Goal: Task Accomplishment & Management: Manage account settings

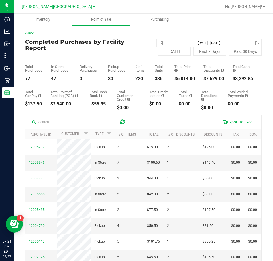
click at [123, 120] on icon at bounding box center [122, 122] width 5 height 6
click at [38, 161] on span "12002156" at bounding box center [37, 163] width 16 height 4
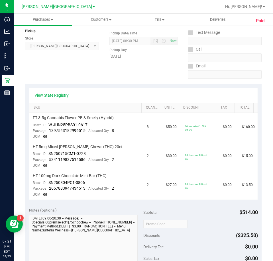
scroll to position [85, 0]
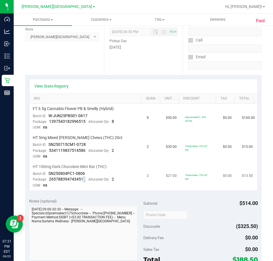
drag, startPoint x: 86, startPoint y: 178, endPoint x: 83, endPoint y: 180, distance: 3.3
click at [83, 180] on div "Package 2657883947434513 Allocated Qty 2" at bounding box center [73, 180] width 81 height 6
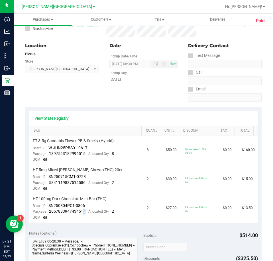
scroll to position [0, 0]
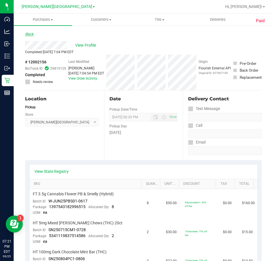
click at [30, 33] on link "Back" at bounding box center [29, 34] width 9 height 4
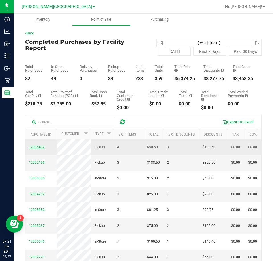
click at [36, 148] on span "12005432" at bounding box center [37, 147] width 16 height 4
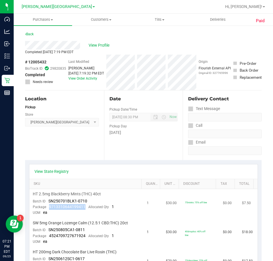
drag, startPoint x: 83, startPoint y: 207, endPoint x: 49, endPoint y: 207, distance: 34.4
click at [49, 207] on span "9713310644199411" at bounding box center [67, 207] width 36 height 5
copy span "9713310644199411"
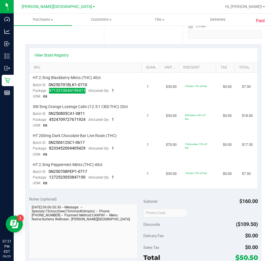
scroll to position [142, 0]
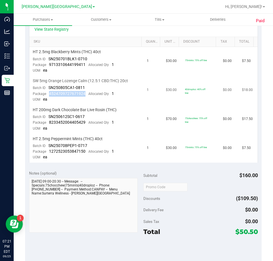
drag, startPoint x: 86, startPoint y: 91, endPoint x: 50, endPoint y: 95, distance: 36.4
click at [50, 95] on div "Package 4524709727671924 Allocated Qty 1" at bounding box center [73, 94] width 81 height 6
copy span "4524709727671924"
drag, startPoint x: 85, startPoint y: 123, endPoint x: 48, endPoint y: 123, distance: 37.0
click at [48, 123] on div "Package 8233452004405429 Allocated Qty 1" at bounding box center [73, 123] width 81 height 6
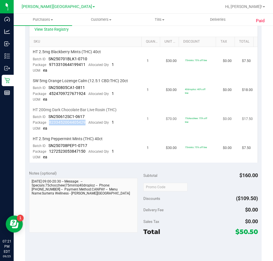
copy span "8233452004405429"
drag, startPoint x: 86, startPoint y: 151, endPoint x: 49, endPoint y: 151, distance: 37.6
click at [49, 151] on div "Package 1272523053847150 Allocated Qty 1" at bounding box center [73, 152] width 81 height 6
copy span "1272523053847150"
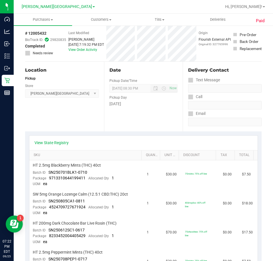
scroll to position [0, 0]
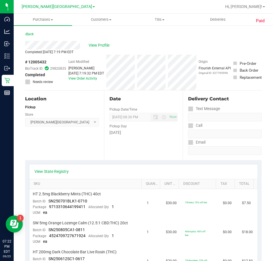
click at [32, 32] on div "Back" at bounding box center [29, 34] width 9 height 7
click at [32, 32] on link "Back" at bounding box center [29, 34] width 9 height 4
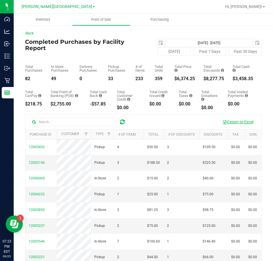
click at [236, 120] on button "Export to Excel" at bounding box center [238, 122] width 38 height 10
click at [119, 121] on div at bounding box center [122, 122] width 9 height 7
click at [121, 121] on icon at bounding box center [122, 122] width 5 height 6
click at [123, 121] on icon at bounding box center [122, 122] width 5 height 6
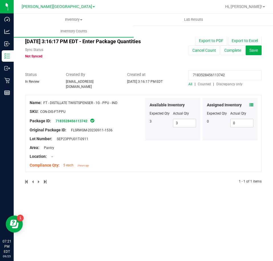
click at [238, 73] on input "7183528456113742" at bounding box center [224, 75] width 73 height 10
paste input "9713310644199411"
type input "9713310644199411"
click at [250, 103] on icon at bounding box center [251, 105] width 4 height 4
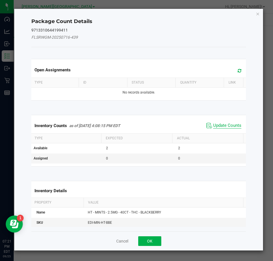
click at [234, 128] on span "Update Counts" at bounding box center [227, 126] width 28 height 6
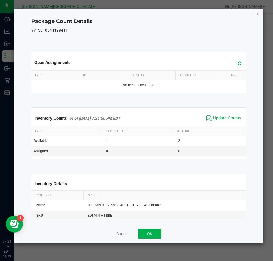
click at [257, 13] on icon "Close" at bounding box center [258, 13] width 4 height 7
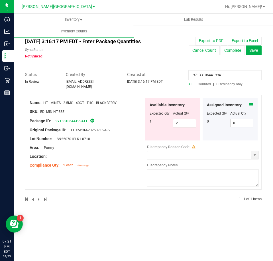
click at [190, 120] on span "2 2" at bounding box center [184, 123] width 23 height 9
click at [190, 120] on input "2" at bounding box center [184, 123] width 23 height 8
type input "1"
click at [220, 73] on input "9713310644199411" at bounding box center [224, 75] width 73 height 10
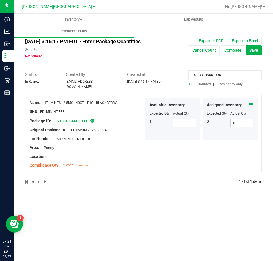
click at [219, 75] on input "9713310644199411" at bounding box center [224, 75] width 73 height 10
paste input "4524709727671924"
type input "4524709727671924"
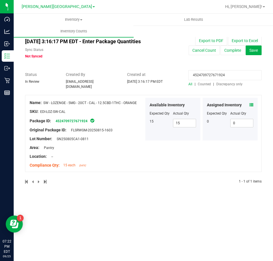
click at [250, 103] on icon at bounding box center [251, 105] width 4 height 4
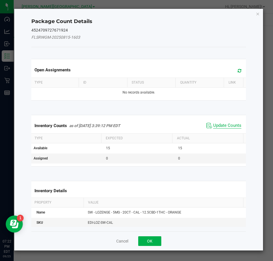
click at [223, 124] on span "Update Counts" at bounding box center [227, 126] width 28 height 6
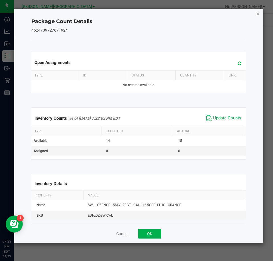
click at [259, 12] on div "Package Count Details 4524709727671924 Open Assignments Type ID Status Quantity…" at bounding box center [138, 126] width 249 height 234
drag, startPoint x: 258, startPoint y: 12, endPoint x: 250, endPoint y: 21, distance: 12.4
click at [258, 12] on icon "Close" at bounding box center [258, 13] width 4 height 7
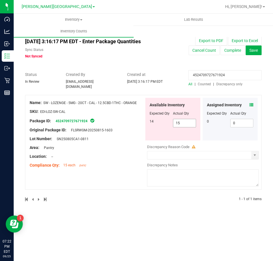
click at [181, 122] on span "15 15" at bounding box center [184, 123] width 23 height 9
click at [181, 122] on input "15" at bounding box center [184, 123] width 23 height 8
type input "14"
click at [203, 74] on input "4524709727671924" at bounding box center [224, 75] width 73 height 10
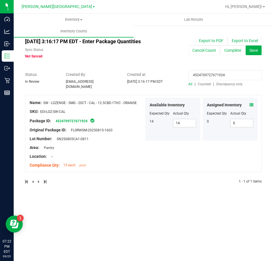
click at [203, 74] on input "4524709727671924" at bounding box center [224, 75] width 73 height 10
paste input "8233452004405429"
type input "8233452004405429"
click at [250, 103] on icon at bounding box center [251, 105] width 4 height 4
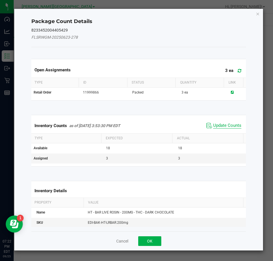
click at [229, 125] on span "Update Counts" at bounding box center [227, 126] width 28 height 6
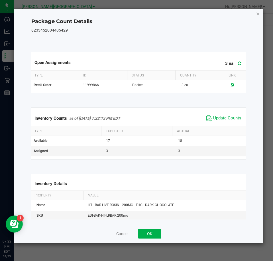
click at [256, 15] on icon "Close" at bounding box center [258, 13] width 4 height 7
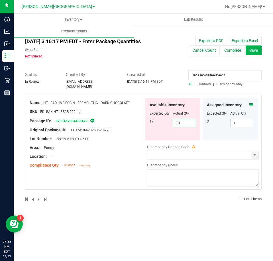
click at [177, 119] on span "18 18" at bounding box center [184, 123] width 23 height 9
click at [177, 119] on input "18" at bounding box center [184, 123] width 23 height 8
type input "17"
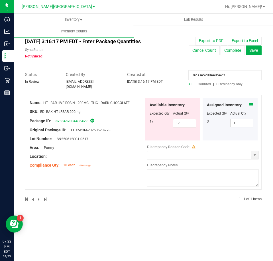
type input "17"
click at [234, 71] on input "8233452004405429" at bounding box center [224, 75] width 73 height 10
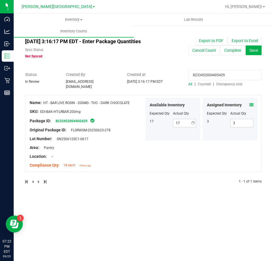
click at [234, 71] on input "8233452004405429" at bounding box center [224, 75] width 73 height 10
paste input "1272523053847150"
type input "1272523053847150"
click at [252, 103] on icon at bounding box center [251, 105] width 4 height 4
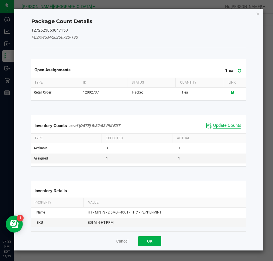
click at [232, 124] on span "Update Counts" at bounding box center [227, 126] width 28 height 6
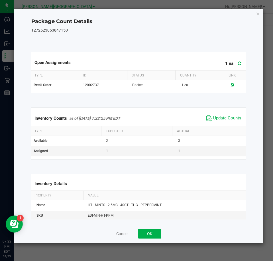
click at [260, 13] on div "Package Count Details 1272523053847150 Open Assignments 1 ea Type ID Status Qua…" at bounding box center [138, 126] width 249 height 234
drag, startPoint x: 259, startPoint y: 13, endPoint x: 249, endPoint y: 26, distance: 16.4
click at [258, 13] on icon "Close" at bounding box center [258, 13] width 4 height 7
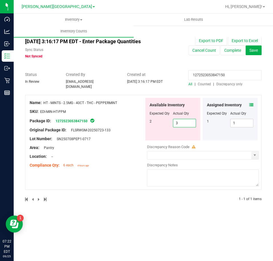
click at [179, 120] on span "3 3" at bounding box center [184, 123] width 23 height 9
click at [179, 120] on input "3" at bounding box center [184, 123] width 23 height 8
type input "2"
drag, startPoint x: 142, startPoint y: 92, endPoint x: 146, endPoint y: 88, distance: 5.6
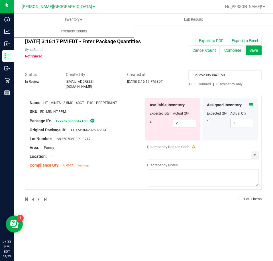
click at [142, 92] on div "All counts Sep 25, 2025 3:16:17 PM EDT - Enter Package Quantities Sync Status N…" at bounding box center [143, 120] width 236 height 178
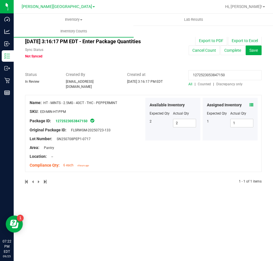
click at [215, 74] on input "1272523053847150" at bounding box center [224, 75] width 73 height 10
click at [207, 83] on span "Counted" at bounding box center [203, 84] width 13 height 4
click at [207, 75] on input "1272523053847150" at bounding box center [224, 75] width 73 height 10
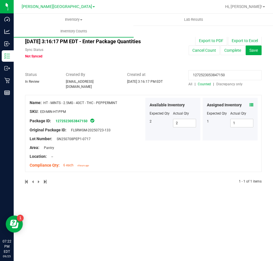
click at [207, 75] on input "1272523053847150" at bounding box center [224, 75] width 73 height 10
type input "10ct"
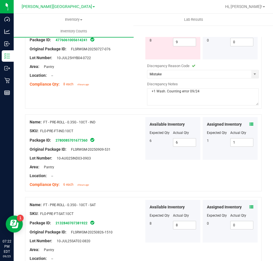
scroll to position [85, 0]
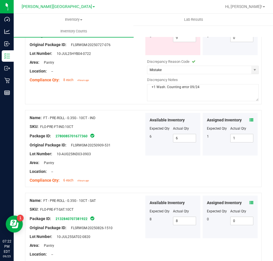
click at [249, 117] on span at bounding box center [251, 120] width 4 height 6
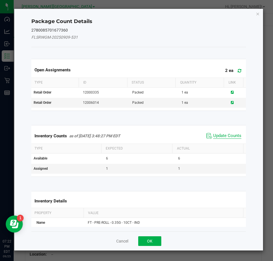
click at [221, 134] on span "Update Counts" at bounding box center [227, 136] width 28 height 6
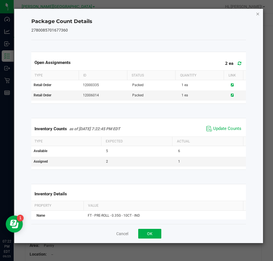
click at [256, 15] on icon "Close" at bounding box center [258, 13] width 4 height 7
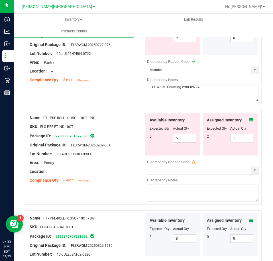
click at [178, 139] on span "6 6" at bounding box center [184, 138] width 23 height 9
click at [178, 139] on input "6" at bounding box center [184, 138] width 23 height 8
type input "5"
click at [236, 137] on span "1 1" at bounding box center [241, 138] width 23 height 9
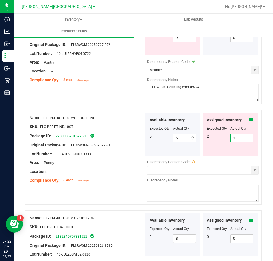
click at [236, 137] on input "1" at bounding box center [241, 138] width 23 height 8
type input "2"
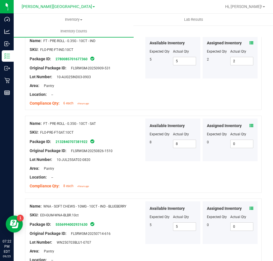
scroll to position [171, 0]
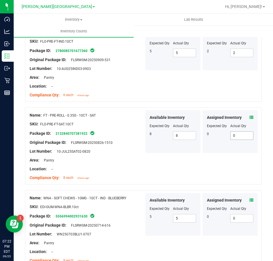
click at [238, 134] on span "0 0" at bounding box center [241, 135] width 23 height 9
click at [238, 134] on input "0" at bounding box center [241, 136] width 23 height 8
type input "1"
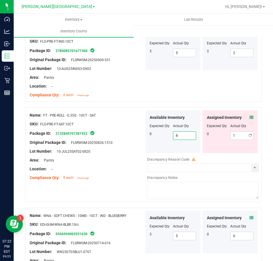
click at [185, 133] on span "8 8" at bounding box center [184, 135] width 23 height 9
click at [185, 133] on input "8" at bounding box center [184, 136] width 23 height 8
type input "7"
click at [249, 116] on icon at bounding box center [251, 118] width 4 height 4
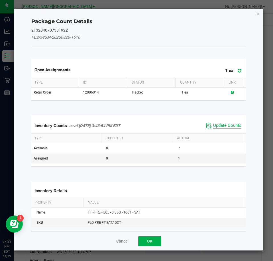
click at [234, 127] on span "Update Counts" at bounding box center [227, 126] width 28 height 6
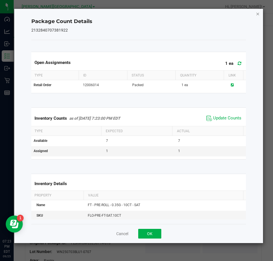
click at [256, 13] on icon "Close" at bounding box center [258, 13] width 4 height 7
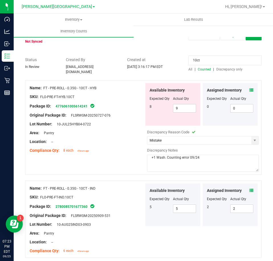
scroll to position [0, 0]
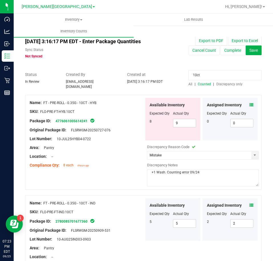
click at [233, 86] on span "Discrepancy only" at bounding box center [229, 84] width 26 height 4
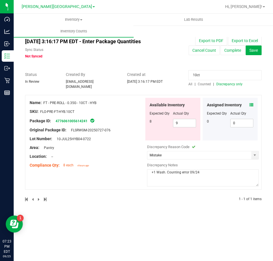
click at [208, 71] on input "10ct" at bounding box center [224, 75] width 73 height 10
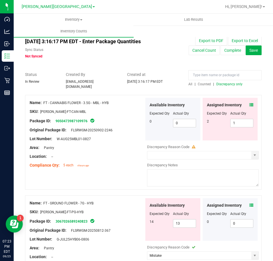
click at [249, 103] on icon at bounding box center [251, 105] width 4 height 4
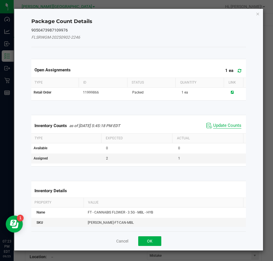
click at [227, 128] on span "Update Counts" at bounding box center [227, 126] width 28 height 6
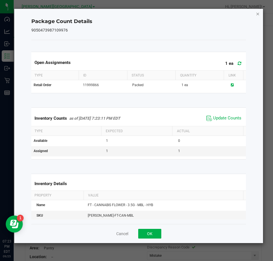
click at [257, 15] on icon "Close" at bounding box center [258, 13] width 4 height 7
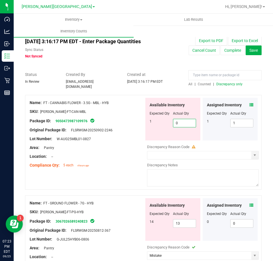
click at [187, 119] on span "0 0" at bounding box center [184, 123] width 23 height 9
type input "01"
type input "1"
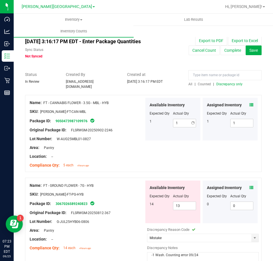
click at [139, 154] on div "Location: --" at bounding box center [87, 157] width 114 height 6
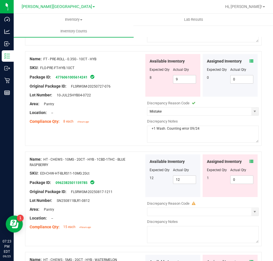
scroll to position [228, 0]
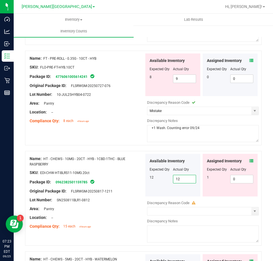
click at [184, 175] on span "12 12" at bounding box center [184, 179] width 23 height 9
click at [184, 175] on input "12" at bounding box center [184, 179] width 23 height 8
type input "13"
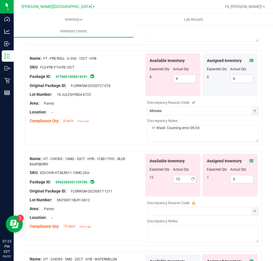
click at [249, 159] on icon at bounding box center [251, 161] width 4 height 4
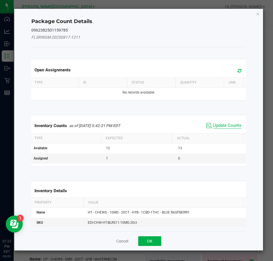
click at [214, 125] on span "Update Counts" at bounding box center [227, 126] width 28 height 6
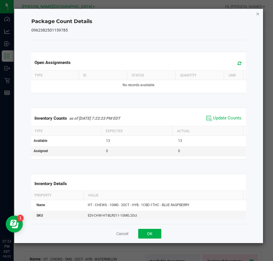
click at [256, 13] on icon "Close" at bounding box center [258, 13] width 4 height 7
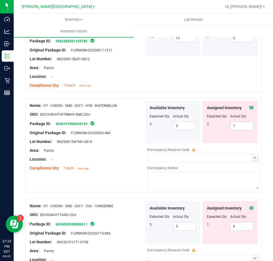
scroll to position [370, 0]
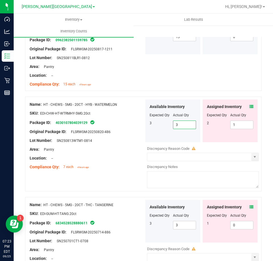
click at [191, 121] on span "3 3" at bounding box center [184, 125] width 23 height 9
click at [191, 121] on input "3" at bounding box center [184, 125] width 23 height 8
type input "4"
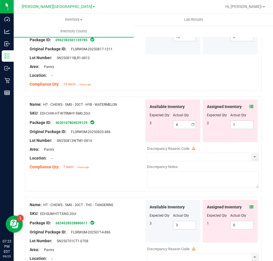
click at [249, 105] on icon at bounding box center [251, 107] width 4 height 4
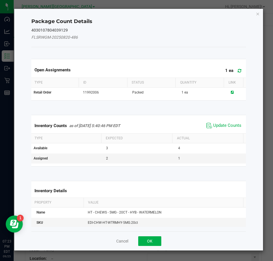
click at [224, 122] on span "Update Counts" at bounding box center [224, 125] width 38 height 9
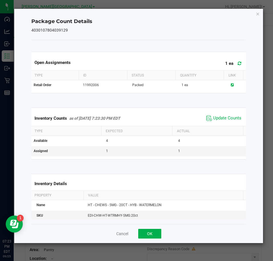
click at [258, 15] on icon "Close" at bounding box center [258, 13] width 4 height 7
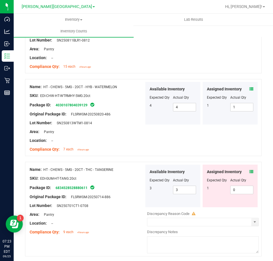
scroll to position [405, 0]
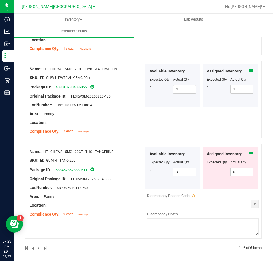
click at [188, 169] on span "3 3" at bounding box center [184, 172] width 23 height 9
click at [187, 169] on input "3" at bounding box center [184, 172] width 23 height 8
type input "4"
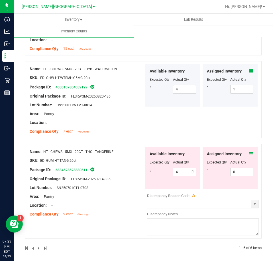
click at [249, 152] on icon at bounding box center [251, 154] width 4 height 4
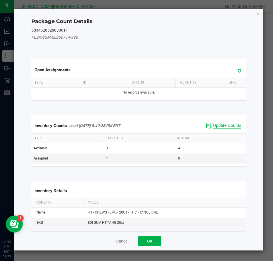
click at [215, 126] on span "Update Counts" at bounding box center [227, 126] width 28 height 6
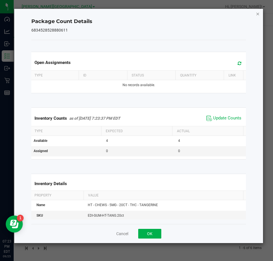
click at [257, 12] on icon "Close" at bounding box center [258, 13] width 4 height 7
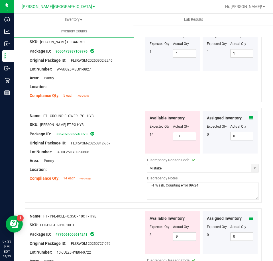
scroll to position [0, 0]
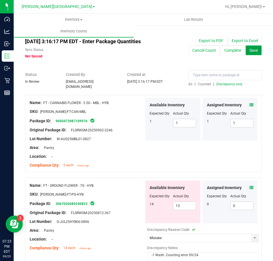
click at [250, 52] on span "Save" at bounding box center [253, 50] width 9 height 5
